Goal: Entertainment & Leisure: Consume media (video, audio)

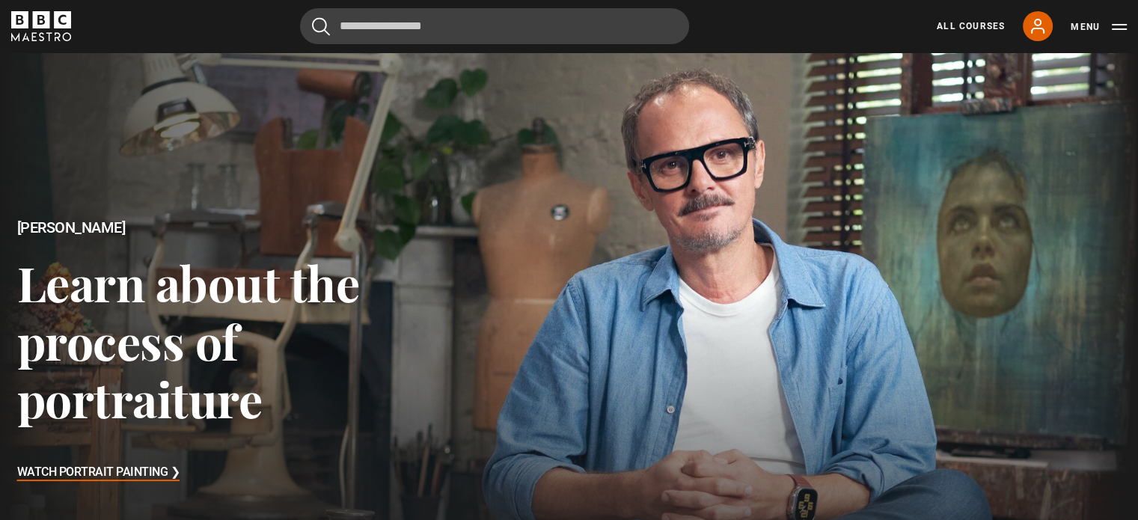
click at [1019, 46] on header "Cancel Courses Previous courses Next courses Agatha Christie Writing 12 Related…" at bounding box center [569, 26] width 1138 height 52
click at [1033, 31] on icon at bounding box center [1038, 26] width 18 height 18
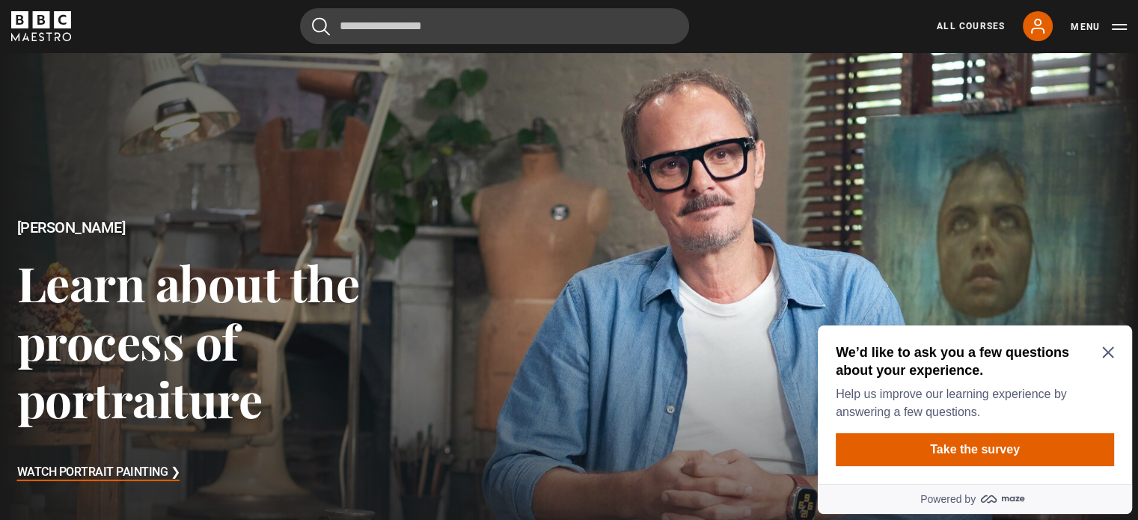
click at [1103, 347] on icon "Close Maze Prompt" at bounding box center [1107, 352] width 11 height 11
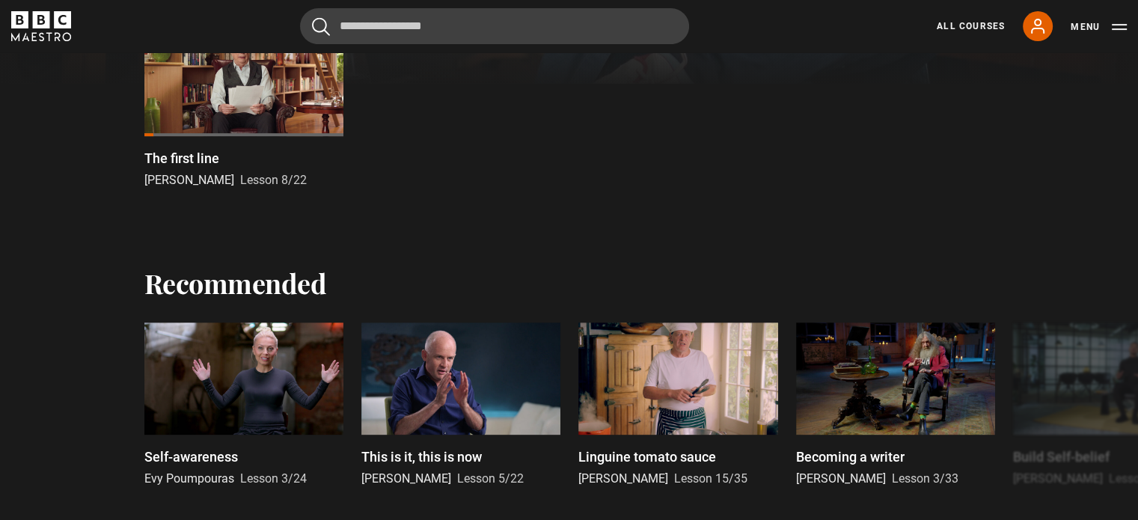
scroll to position [636, 0]
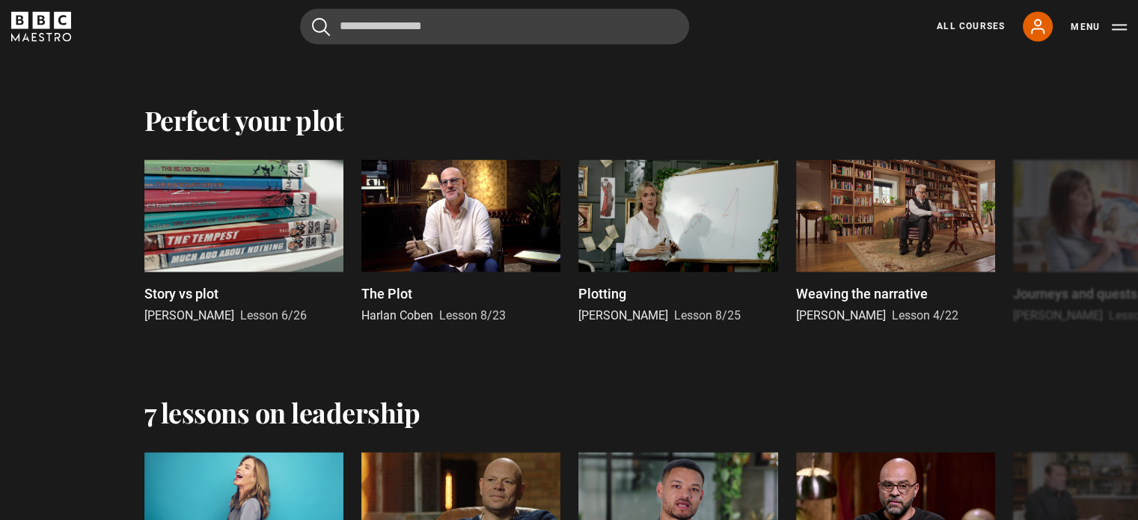
scroll to position [2383, 0]
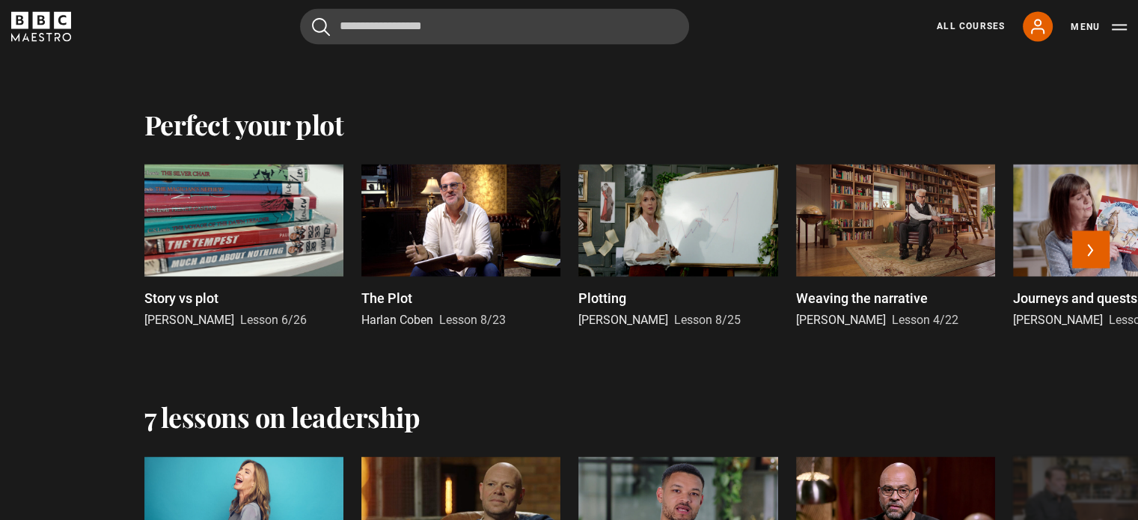
click at [617, 296] on p "Plotting" at bounding box center [602, 298] width 48 height 20
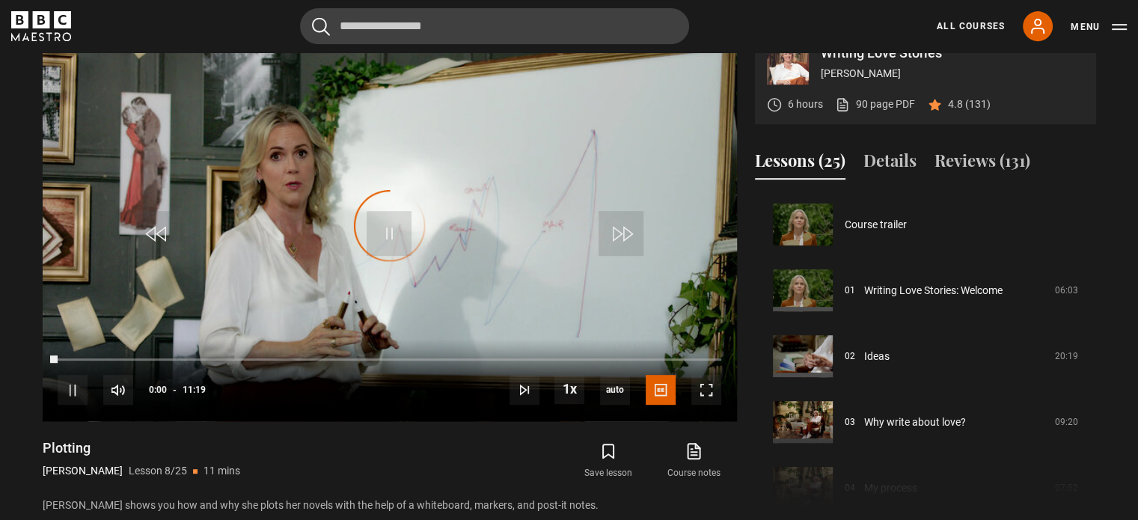
scroll to position [461, 0]
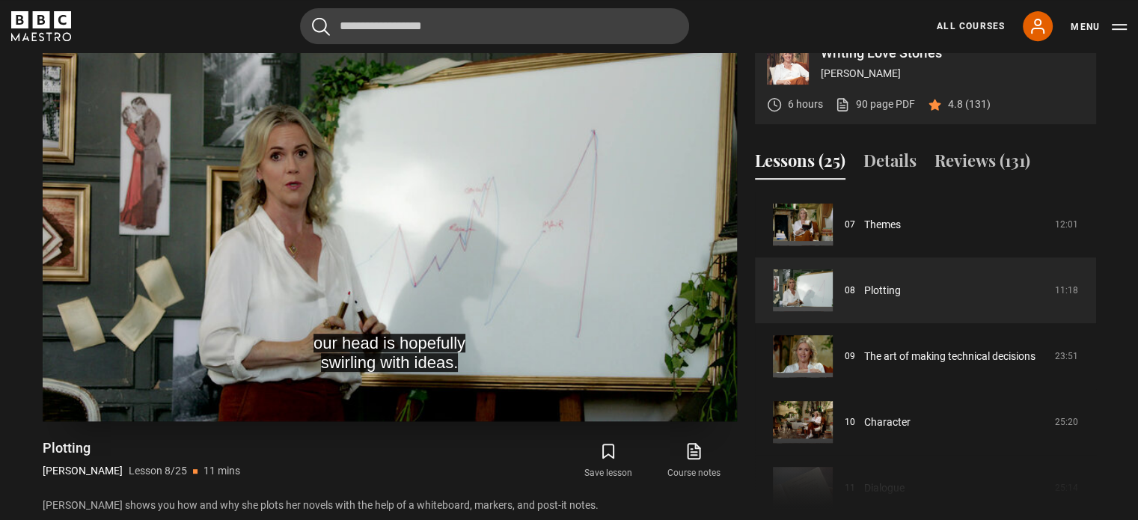
click at [622, 317] on video "Video Player" at bounding box center [390, 226] width 694 height 391
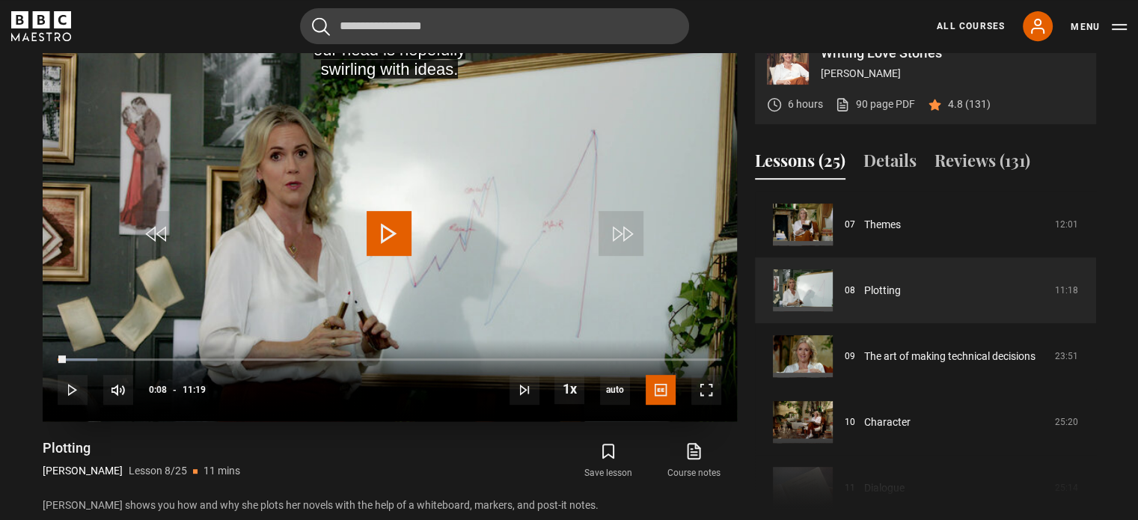
click at [413, 226] on video "Video Player" at bounding box center [390, 226] width 694 height 391
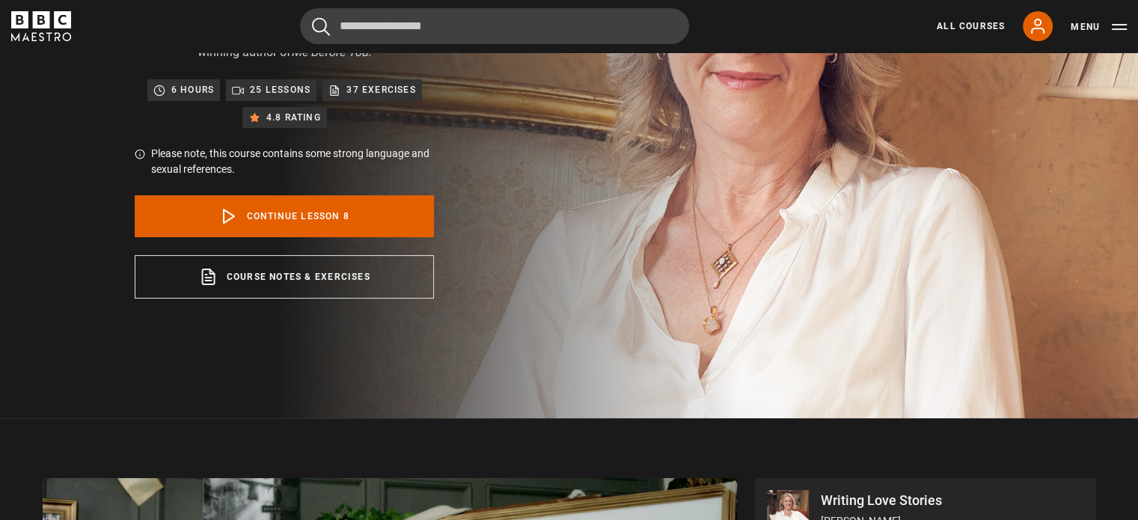
scroll to position [631, 0]
